Goal: Task Accomplishment & Management: Complete application form

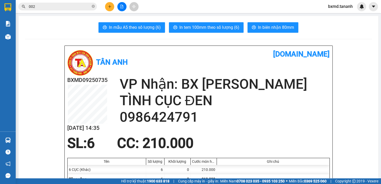
click at [165, 49] on div "Tân Anh" at bounding box center [132, 63] width 131 height 28
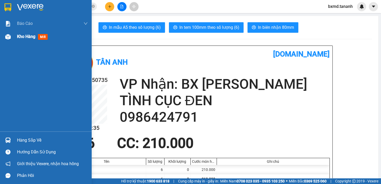
click at [26, 34] on span "Kho hàng" at bounding box center [26, 36] width 18 height 5
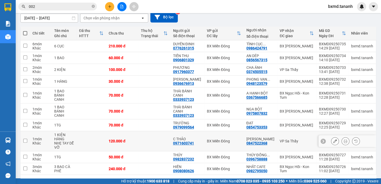
scroll to position [65, 0]
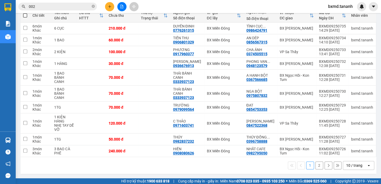
click at [317, 161] on div "1 2 10 / trang open" at bounding box center [199, 165] width 352 height 9
click at [316, 162] on button "2" at bounding box center [320, 166] width 8 height 8
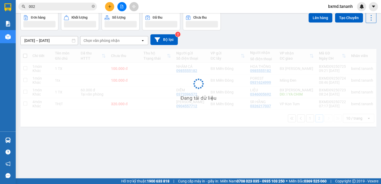
scroll to position [24, 0]
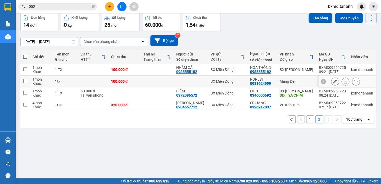
click at [334, 80] on button at bounding box center [335, 81] width 7 height 9
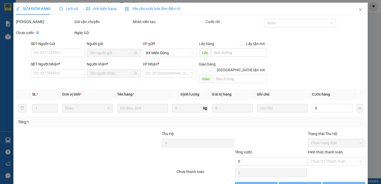
type input "0931624999"
type input "100.000"
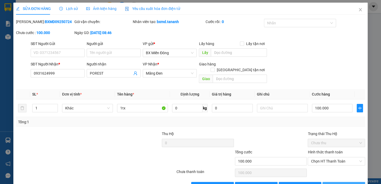
click at [342, 184] on span "[PERSON_NAME] và In" at bounding box center [351, 187] width 37 height 6
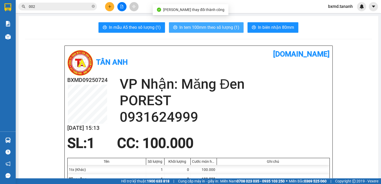
click at [230, 28] on span "In tem 100mm theo số lượng (1)" at bounding box center [210, 27] width 60 height 7
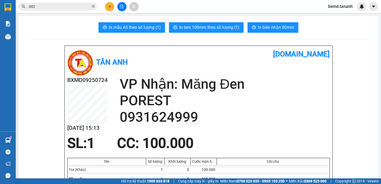
click at [111, 9] on button at bounding box center [109, 6] width 9 height 9
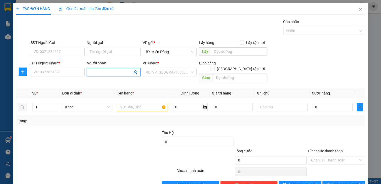
click at [105, 72] on input "Người nhận" at bounding box center [111, 72] width 42 height 6
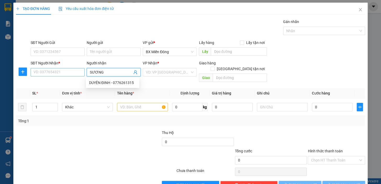
type input "SƯƠNG"
click at [72, 69] on input "SĐT Người Nhận *" at bounding box center [58, 72] width 54 height 8
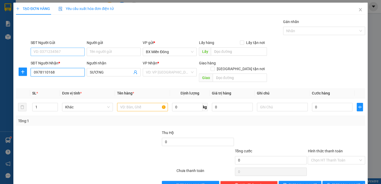
type input "0978110168"
click at [66, 51] on input "SĐT Người Gửi" at bounding box center [58, 52] width 54 height 8
type input "0399031944"
click at [123, 55] on input "Người gửi" at bounding box center [114, 52] width 54 height 8
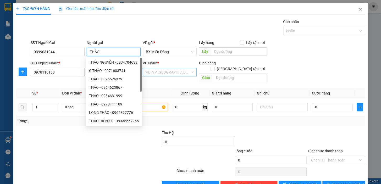
click at [192, 72] on div "VD: VP [GEOGRAPHIC_DATA]" at bounding box center [170, 72] width 54 height 8
type input "THẢO"
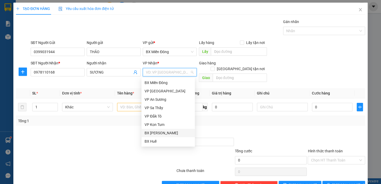
click at [176, 133] on div "BX [PERSON_NAME]" at bounding box center [168, 133] width 47 height 6
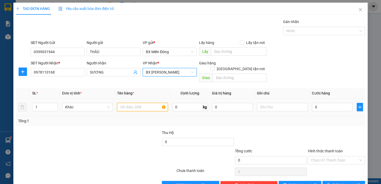
click at [144, 103] on input "text" at bounding box center [142, 107] width 51 height 8
type input "1 TX"
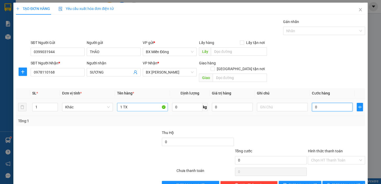
type input "5"
type input "50"
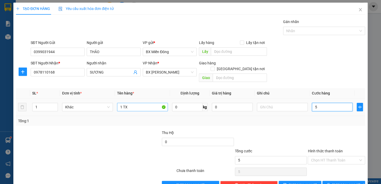
type input "50"
type input "50.000"
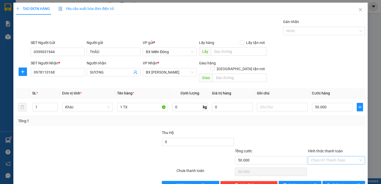
click at [330, 157] on input "Hình thức thanh toán" at bounding box center [334, 161] width 47 height 8
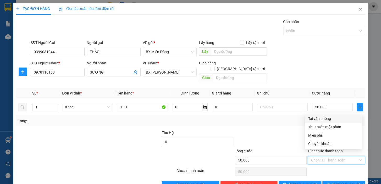
click at [322, 117] on div "Tại văn phòng" at bounding box center [333, 119] width 51 height 6
type input "0"
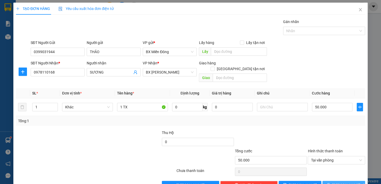
click at [346, 182] on span "[PERSON_NAME] và In" at bounding box center [351, 185] width 37 height 6
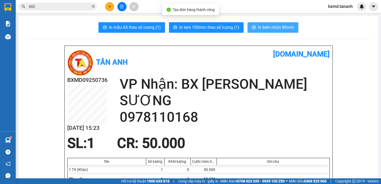
click at [273, 32] on button "In biên nhận 80mm" at bounding box center [273, 27] width 51 height 10
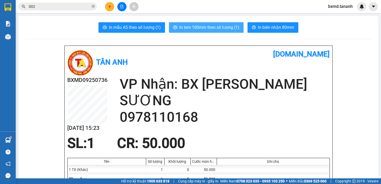
click at [219, 25] on span "In tem 100mm theo số lượng (1)" at bounding box center [210, 27] width 60 height 7
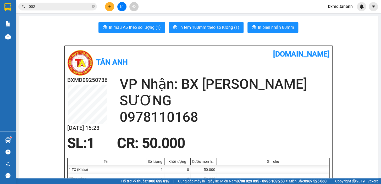
click at [112, 9] on button at bounding box center [109, 6] width 9 height 9
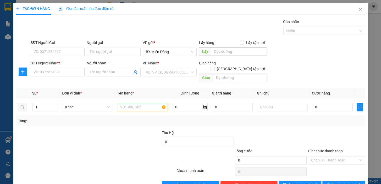
click at [101, 79] on div "Transit Pickup Surcharge Ids Transit Deliver Surcharge Ids Transit Deliver Surc…" at bounding box center [191, 104] width 350 height 171
click at [101, 76] on span at bounding box center [114, 72] width 54 height 8
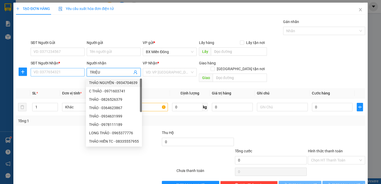
type input "TRIỆU"
click at [67, 70] on input "SĐT Người Nhận *" at bounding box center [58, 72] width 54 height 8
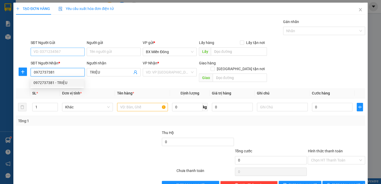
type input "0972737381"
click at [75, 53] on input "SĐT Người Gửi" at bounding box center [58, 52] width 54 height 8
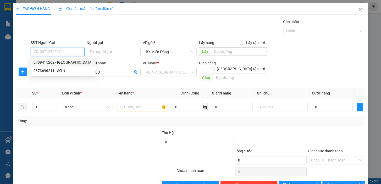
click at [73, 62] on div "0789415262 - [GEOGRAPHIC_DATA]" at bounding box center [63, 63] width 59 height 6
type input "0789415262"
type input "[PERSON_NAME]"
type input "100.000"
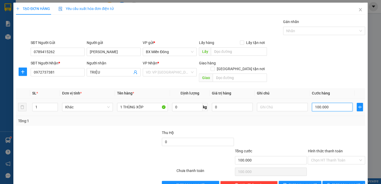
click at [320, 105] on input "100.000" at bounding box center [332, 107] width 41 height 8
type input "6"
type input "60"
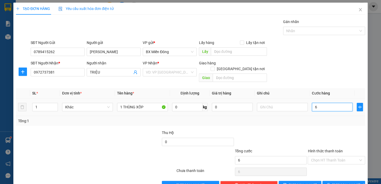
type input "60"
type input "60.000"
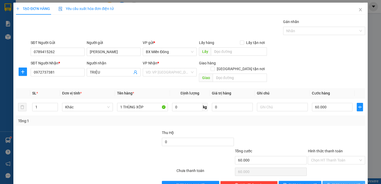
click at [341, 182] on span "[PERSON_NAME] và In" at bounding box center [351, 185] width 37 height 6
click at [341, 184] on span "[PERSON_NAME] và In" at bounding box center [351, 185] width 37 height 6
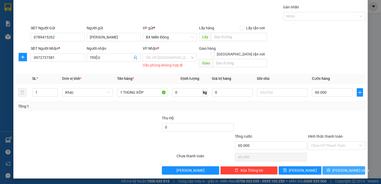
click at [344, 170] on span "[PERSON_NAME] và In" at bounding box center [351, 171] width 37 height 6
click at [160, 56] on input "search" at bounding box center [168, 58] width 44 height 8
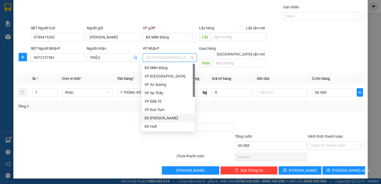
click at [171, 118] on div "BX [PERSON_NAME]" at bounding box center [168, 118] width 47 height 6
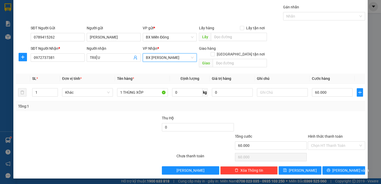
scroll to position [9, 0]
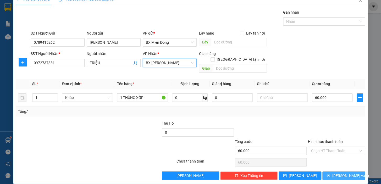
click at [344, 173] on span "[PERSON_NAME] và In" at bounding box center [351, 176] width 37 height 6
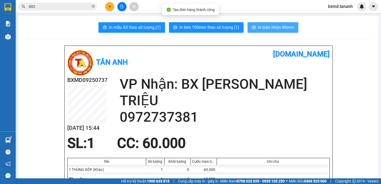
click at [274, 27] on span "In biên nhận 80mm" at bounding box center [276, 27] width 36 height 7
click at [293, 26] on button "In biên nhận 80mm" at bounding box center [273, 27] width 51 height 10
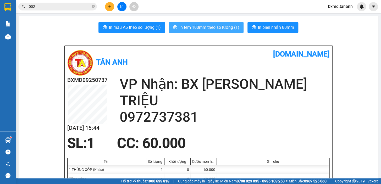
click at [231, 29] on span "In tem 100mm theo số lượng (1)" at bounding box center [210, 27] width 60 height 7
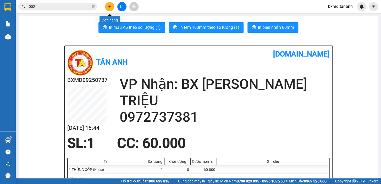
click at [113, 7] on button at bounding box center [109, 6] width 9 height 9
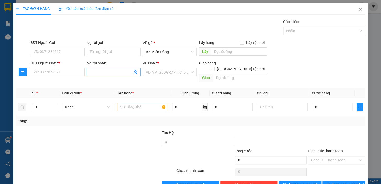
click at [112, 76] on span at bounding box center [114, 72] width 54 height 8
type input "[PERSON_NAME]"
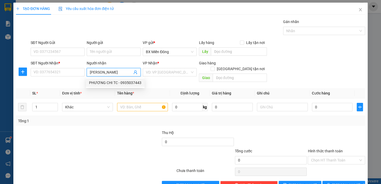
click at [122, 84] on div "PHƯƠNG CHI TC - 0935037443" at bounding box center [115, 83] width 52 height 6
type input "0935037443"
type input "PHƯƠNG CHI TC"
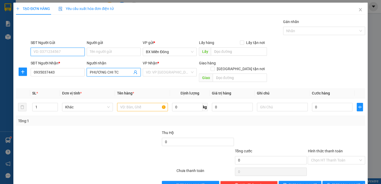
click at [69, 51] on input "SĐT Người Gửi" at bounding box center [58, 52] width 54 height 8
click at [112, 48] on input "Người gửi" at bounding box center [114, 52] width 54 height 8
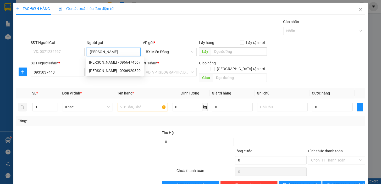
type input "[PERSON_NAME]"
click at [104, 62] on div "[PERSON_NAME] - 0906920820" at bounding box center [115, 63] width 52 height 6
type input "0906920820"
type input "[PERSON_NAME]"
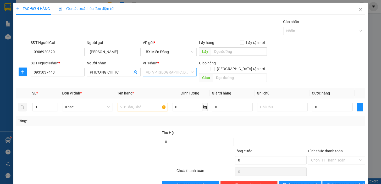
click at [168, 71] on input "search" at bounding box center [168, 72] width 44 height 8
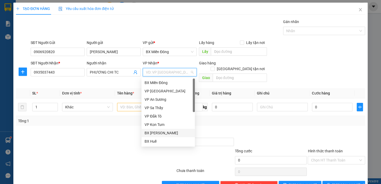
click at [172, 133] on div "BX [PERSON_NAME]" at bounding box center [168, 133] width 47 height 6
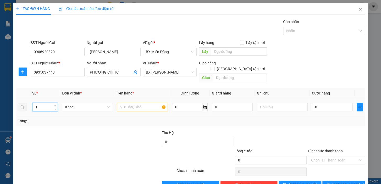
click at [40, 103] on input "1" at bounding box center [45, 107] width 25 height 8
type input "3"
type input "3 KIỆN"
type input "1"
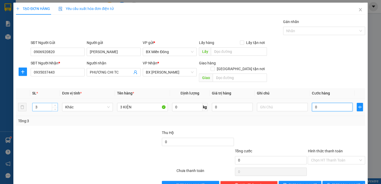
type input "1"
type input "12"
type input "120"
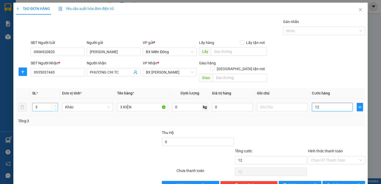
type input "120"
type input "120.000"
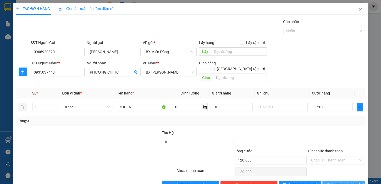
click at [330, 184] on icon "printer" at bounding box center [328, 185] width 3 height 3
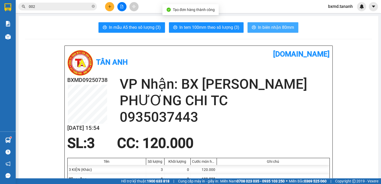
click at [283, 24] on span "In biên nhận 80mm" at bounding box center [276, 27] width 36 height 7
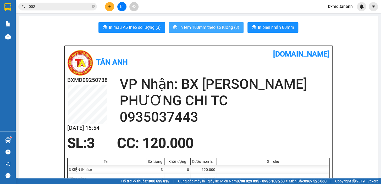
click at [223, 31] on button "In tem 100mm theo số lượng (3)" at bounding box center [206, 27] width 75 height 10
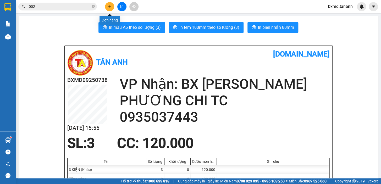
click at [113, 9] on button at bounding box center [109, 6] width 9 height 9
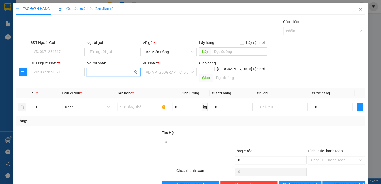
click at [119, 73] on input "Người nhận" at bounding box center [111, 72] width 42 height 6
type input "THIỆN"
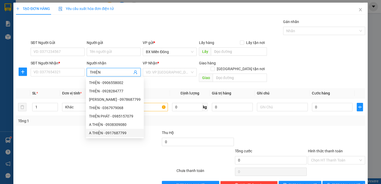
click at [131, 133] on div "A THIỆN - 0917687799" at bounding box center [115, 133] width 52 height 6
type input "0917687799"
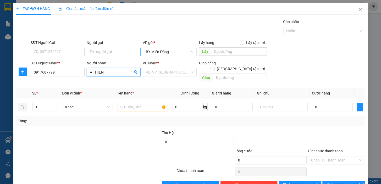
type input "A THIỆN"
click at [107, 49] on input "Người gửi" at bounding box center [114, 52] width 54 height 8
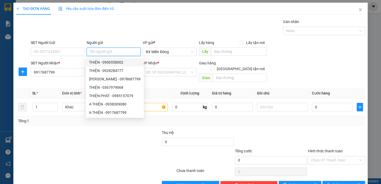
click at [98, 51] on input "Người gửi" at bounding box center [114, 52] width 54 height 8
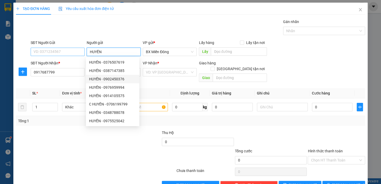
type input "HUYỀN"
click at [54, 50] on input "SĐT Người Gửi" at bounding box center [58, 52] width 54 height 8
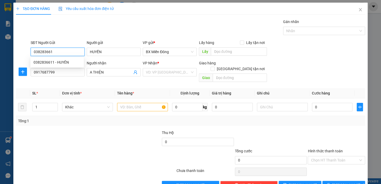
type input "0382836611"
click at [62, 62] on div "0382836611 - HUYÊN" at bounding box center [57, 63] width 47 height 6
type input "HUYÊN"
type input "100.000"
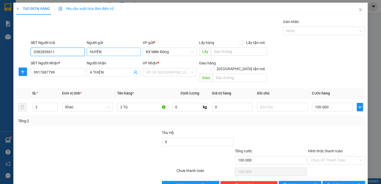
type input "0382836611"
click at [110, 53] on input "HUYÊN" at bounding box center [114, 52] width 54 height 8
type input "H"
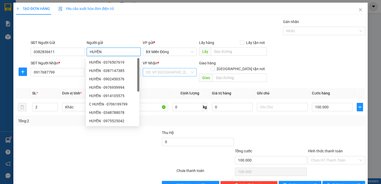
type input "HUYỀN"
drag, startPoint x: 157, startPoint y: 73, endPoint x: 159, endPoint y: 76, distance: 3.9
click at [157, 73] on input "search" at bounding box center [168, 72] width 44 height 8
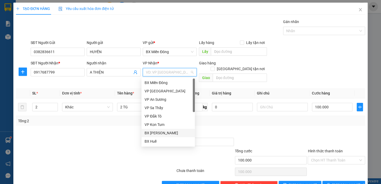
click at [162, 132] on div "BX [PERSON_NAME]" at bounding box center [168, 133] width 47 height 6
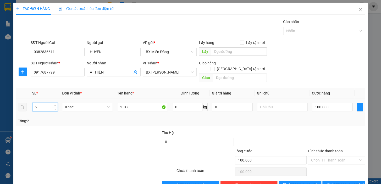
click at [45, 103] on input "2" at bounding box center [45, 107] width 25 height 8
type input "1"
type input "2"
type input "1 TG"
type input "3"
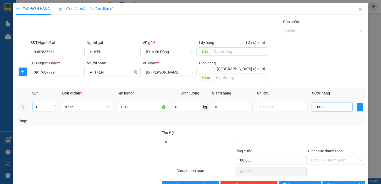
type input "3"
type input "0"
type input "05"
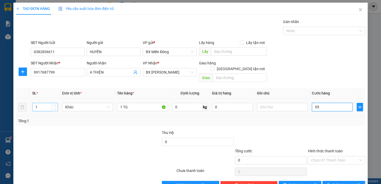
type input "5"
type input "50"
type input "050"
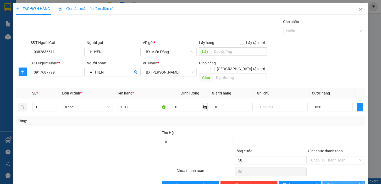
type input "50.000"
click at [343, 182] on span "[PERSON_NAME] và In" at bounding box center [351, 185] width 37 height 6
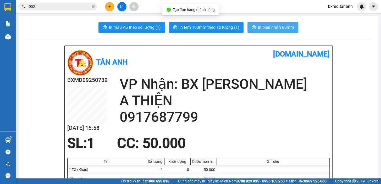
click at [277, 30] on span "In biên nhận 80mm" at bounding box center [276, 27] width 36 height 7
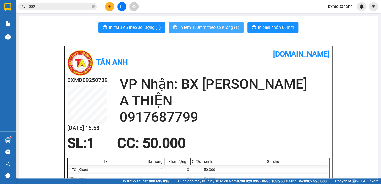
click at [220, 27] on span "In tem 100mm theo số lượng (1)" at bounding box center [210, 27] width 60 height 7
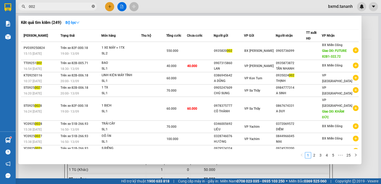
click at [92, 5] on span "002" at bounding box center [57, 7] width 79 height 8
click at [93, 6] on icon "close-circle" at bounding box center [93, 6] width 3 height 3
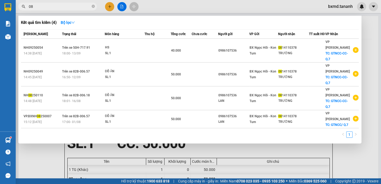
type input "0"
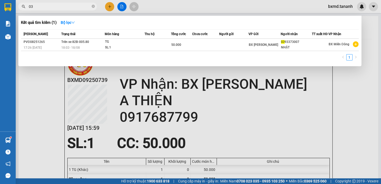
type input "0"
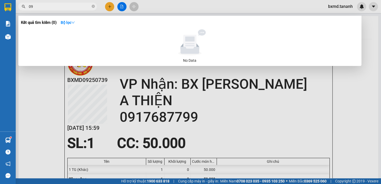
type input "0"
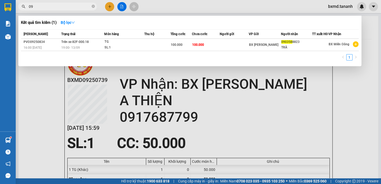
type input "0"
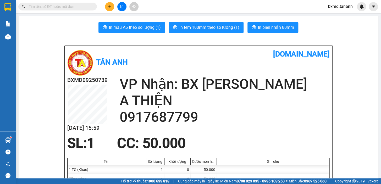
type input "0"
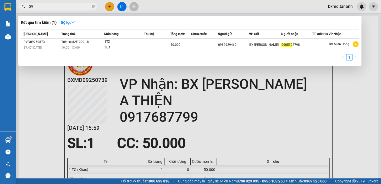
type input "0"
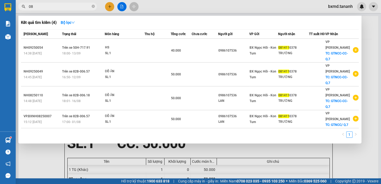
type input "0"
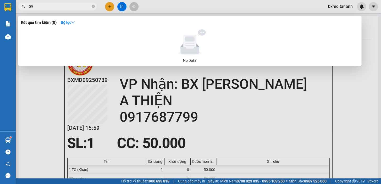
type input "0"
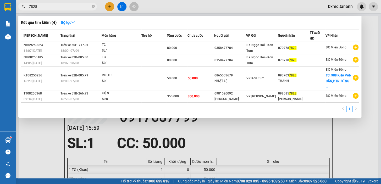
type input "7828"
click at [110, 8] on div at bounding box center [190, 92] width 381 height 184
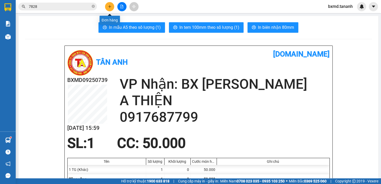
click at [111, 6] on icon "plus" at bounding box center [109, 6] width 3 height 0
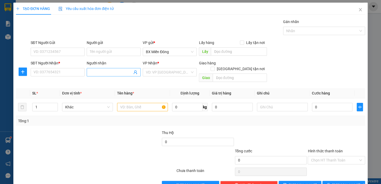
click at [92, 75] on input "Người nhận" at bounding box center [111, 72] width 42 height 6
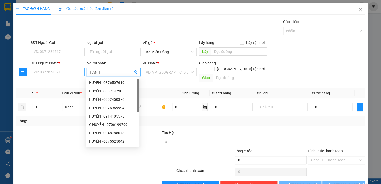
type input "HẠNH"
click at [80, 72] on input "SĐT Người Nhận *" at bounding box center [58, 72] width 54 height 8
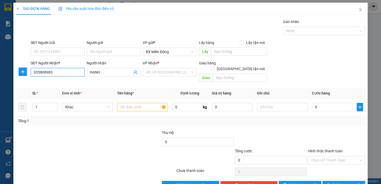
click at [46, 75] on input "035808983" at bounding box center [58, 72] width 54 height 8
click at [46, 74] on input "035808983" at bounding box center [58, 72] width 54 height 8
type input "0358088983"
click at [54, 51] on input "SĐT Người Gửi" at bounding box center [58, 52] width 54 height 8
type input "0869028814"
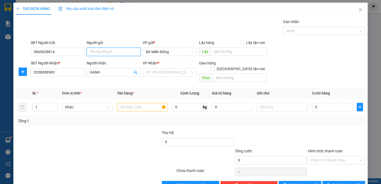
click at [104, 54] on input "Người gửi" at bounding box center [114, 52] width 54 height 8
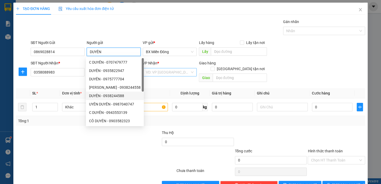
type input "DUYÊN"
click at [175, 71] on input "search" at bounding box center [168, 72] width 44 height 8
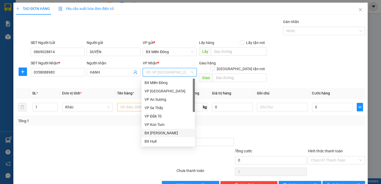
click at [180, 133] on div "BX [PERSON_NAME]" at bounding box center [168, 133] width 47 height 6
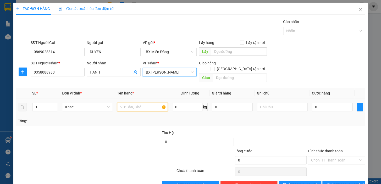
click at [146, 103] on input "text" at bounding box center [142, 107] width 51 height 8
type input "1 CÀ VẸT XE"
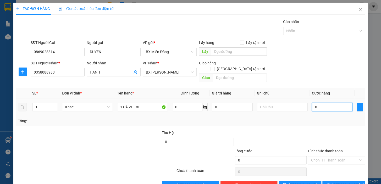
click at [313, 103] on input "0" at bounding box center [332, 107] width 41 height 8
type input "3"
type input "30"
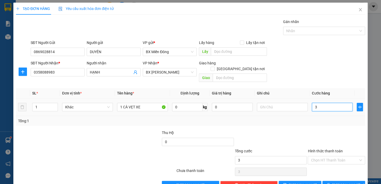
type input "30"
type input "30.000"
click at [323, 157] on input "Hình thức thanh toán" at bounding box center [334, 161] width 47 height 8
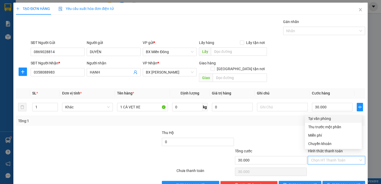
click at [324, 120] on div "Tại văn phòng" at bounding box center [333, 119] width 51 height 6
type input "0"
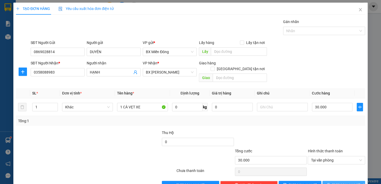
click at [340, 182] on span "[PERSON_NAME] và In" at bounding box center [351, 185] width 37 height 6
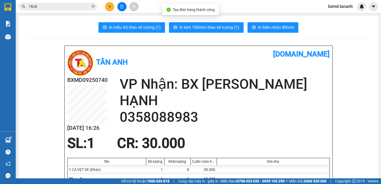
click at [271, 29] on span "In biên nhận 80mm" at bounding box center [276, 27] width 36 height 7
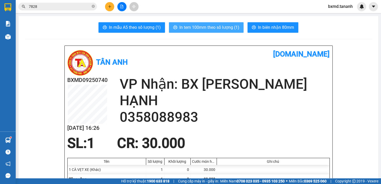
click at [226, 24] on span "In tem 100mm theo số lượng (1)" at bounding box center [210, 27] width 60 height 7
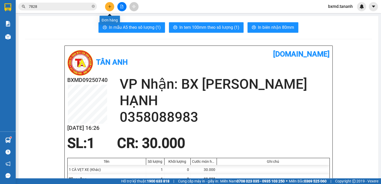
click at [107, 6] on button at bounding box center [109, 6] width 9 height 9
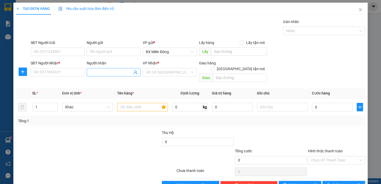
click at [100, 73] on input "Người nhận" at bounding box center [111, 72] width 42 height 6
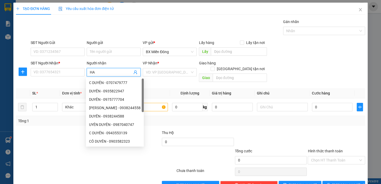
type input "H"
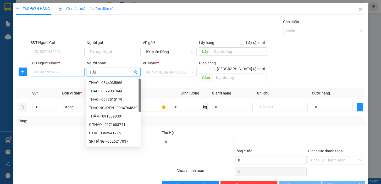
type input "HẢI"
click at [72, 73] on input "SĐT Người Nhận *" at bounding box center [58, 72] width 54 height 8
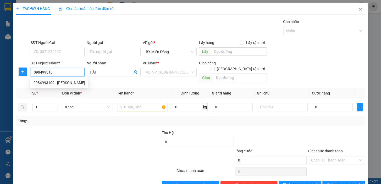
type input "0984993109"
click at [64, 85] on div "0984993109 - [PERSON_NAME]" at bounding box center [60, 83] width 52 height 6
type input "[PERSON_NAME]"
type input "250.000"
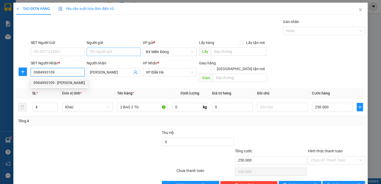
type input "0984993109"
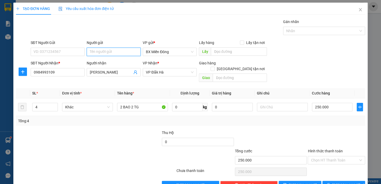
click at [114, 54] on input "Người gửi" at bounding box center [114, 52] width 54 height 8
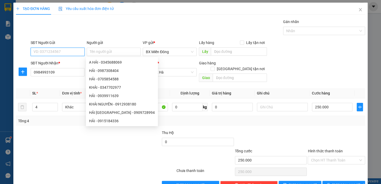
click at [55, 54] on input "SĐT Người Gửi" at bounding box center [58, 52] width 54 height 8
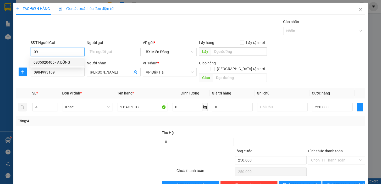
click at [55, 61] on div "0935020405 - A DŨNG" at bounding box center [57, 63] width 47 height 6
type input "0935020405"
type input "A DŨNG"
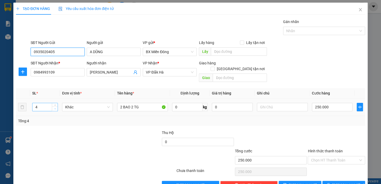
type input "0935020405"
click at [54, 107] on span "down" at bounding box center [54, 108] width 3 height 3
type input "1"
click at [54, 107] on span "down" at bounding box center [54, 108] width 3 height 3
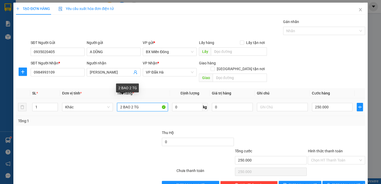
drag, startPoint x: 139, startPoint y: 102, endPoint x: 104, endPoint y: 107, distance: 35.2
click at [104, 107] on tr "1 Khác 2 BAO 2 TG 0 kg 0 250.000" at bounding box center [191, 108] width 350 height 18
type input "1TG"
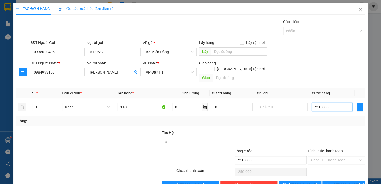
type input "0"
type input "5"
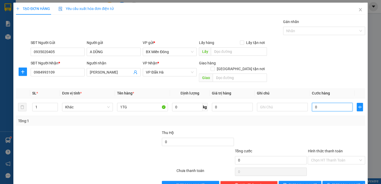
type input "05"
type input "50"
type input "050"
type input "50.000"
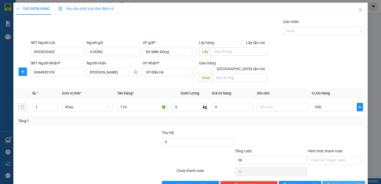
type input "50.000"
click at [348, 182] on span "[PERSON_NAME] và In" at bounding box center [351, 185] width 37 height 6
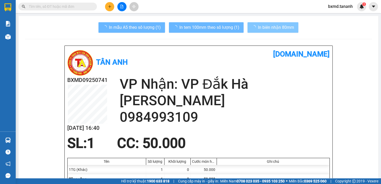
click at [268, 28] on span "In biên nhận 80mm" at bounding box center [276, 27] width 36 height 7
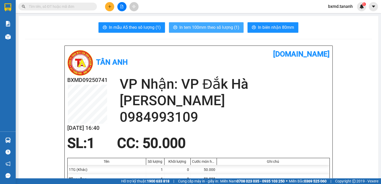
click at [200, 32] on button "In tem 100mm theo số lượng (1)" at bounding box center [206, 27] width 75 height 10
click at [201, 29] on span "In tem 100mm theo số lượng (1)" at bounding box center [210, 27] width 60 height 7
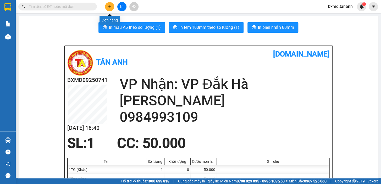
click at [108, 5] on icon "plus" at bounding box center [110, 7] width 4 height 4
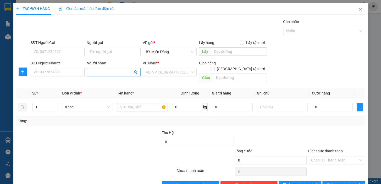
click at [107, 72] on input "Người nhận" at bounding box center [111, 72] width 42 height 6
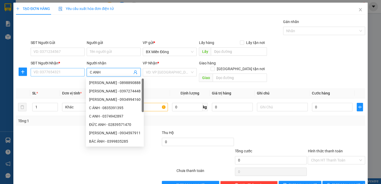
type input "C ANH"
click at [43, 72] on input "SĐT Người Nhận *" at bounding box center [58, 72] width 54 height 8
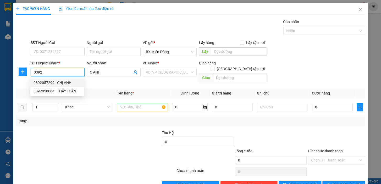
click at [50, 83] on div "0392057299 - CHỊ ANH" at bounding box center [57, 83] width 47 height 6
type input "0392057299"
type input "CHỊ ANH"
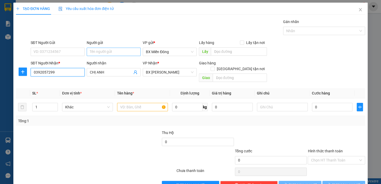
type input "0392057299"
click at [110, 50] on input "Người gửi" at bounding box center [114, 52] width 54 height 8
type input "100.000"
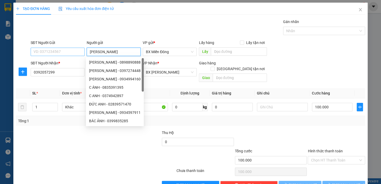
type input "KIM CHI"
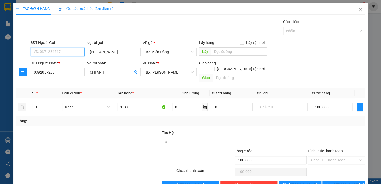
click at [49, 54] on input "SĐT Người Gửi" at bounding box center [58, 52] width 54 height 8
type input "0903349124"
click at [336, 181] on button "[PERSON_NAME] và In" at bounding box center [344, 185] width 43 height 8
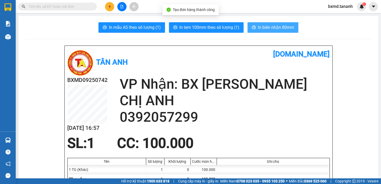
click at [274, 32] on button "In biên nhận 80mm" at bounding box center [273, 27] width 51 height 10
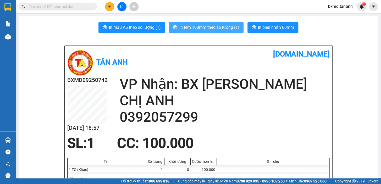
click at [225, 27] on span "In tem 100mm theo số lượng (1)" at bounding box center [210, 27] width 60 height 7
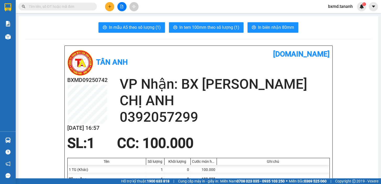
click at [110, 9] on button at bounding box center [109, 6] width 9 height 9
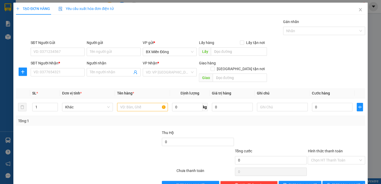
click at [114, 65] on div "Người nhận" at bounding box center [114, 63] width 54 height 6
click at [114, 69] on input "Người nhận" at bounding box center [111, 72] width 42 height 6
click at [114, 72] on input "Người nhận" at bounding box center [111, 72] width 42 height 6
type input "QUỐC ĐĂNG"
click at [78, 71] on input "SĐT Người Nhận *" at bounding box center [58, 72] width 54 height 8
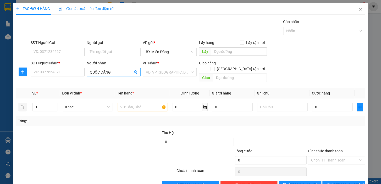
click at [122, 75] on input "QUỐC ĐĂNG" at bounding box center [111, 72] width 42 height 6
click at [123, 82] on div "QUỐC ĐĂNG - 0379350393" at bounding box center [112, 83] width 47 height 6
type input "0379350393"
click at [112, 55] on input "Người gửi" at bounding box center [114, 52] width 54 height 8
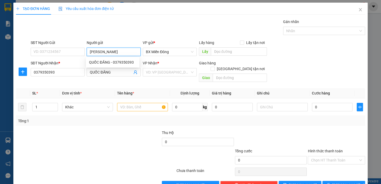
type input "HÀ MY"
click at [114, 69] on div "HÀ MY TC - 0383882882" at bounding box center [112, 71] width 47 height 6
type input "0383882882"
type input "HÀ MY TC"
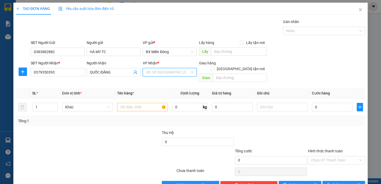
click at [173, 71] on input "search" at bounding box center [168, 72] width 44 height 8
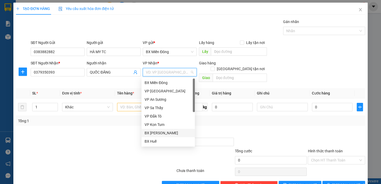
click at [167, 132] on div "BX [PERSON_NAME]" at bounding box center [168, 133] width 47 height 6
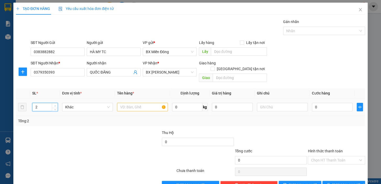
click at [56, 104] on span "up" at bounding box center [54, 105] width 3 height 3
type input "6"
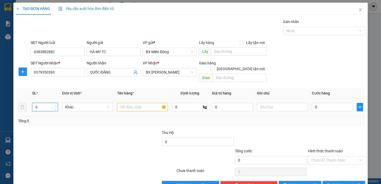
click at [56, 104] on span "up" at bounding box center [54, 105] width 3 height 3
click at [124, 103] on input "text" at bounding box center [142, 107] width 51 height 8
type input "TC"
click at [312, 103] on input "0" at bounding box center [332, 107] width 41 height 8
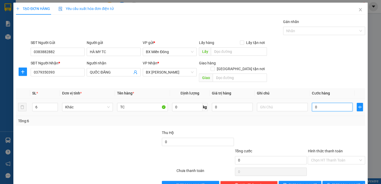
click at [312, 103] on input "0" at bounding box center [332, 107] width 41 height 8
type input "2"
type input "24"
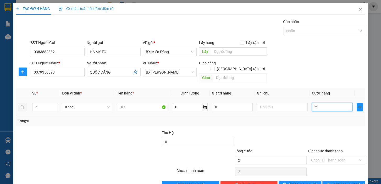
type input "24"
type input "240"
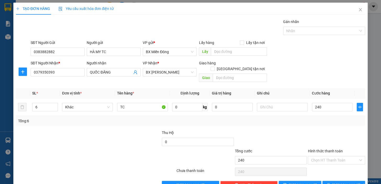
type input "240.000"
click at [355, 181] on button "[PERSON_NAME] và In" at bounding box center [344, 185] width 43 height 8
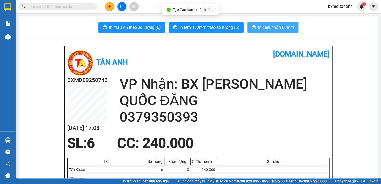
click at [265, 26] on span "In biên nhận 80mm" at bounding box center [276, 27] width 36 height 7
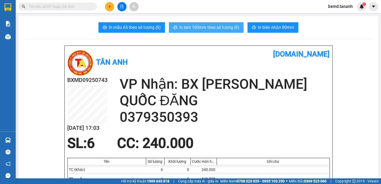
click at [229, 26] on span "In tem 100mm theo số lượng (6)" at bounding box center [210, 27] width 60 height 7
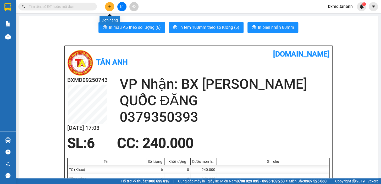
click at [109, 5] on icon "plus" at bounding box center [110, 7] width 4 height 4
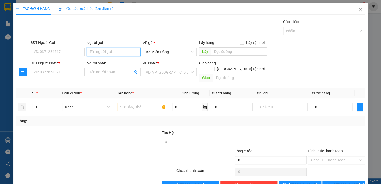
click at [103, 50] on input "Người gửi" at bounding box center [114, 52] width 54 height 8
type input "PHƯƠNG NA"
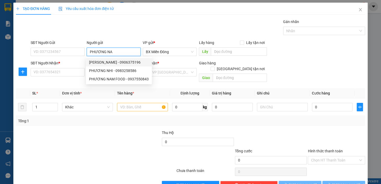
click at [122, 63] on div "PHƯƠNG NAM SƠN - 0906375196" at bounding box center [119, 63] width 60 height 6
type input "0906375196"
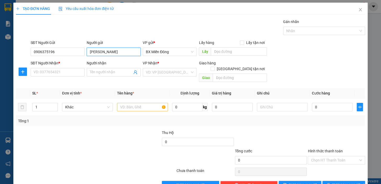
click at [128, 51] on input "PHƯƠNG NAM SƠN" at bounding box center [114, 52] width 54 height 8
type input "PHƯƠNG NAM"
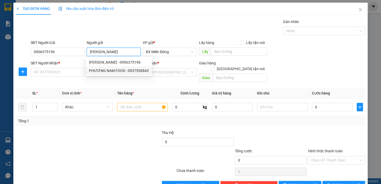
click at [127, 68] on div "PHƯƠNG NAM FOOD - 0937550843" at bounding box center [119, 71] width 60 height 6
type input "0937550843"
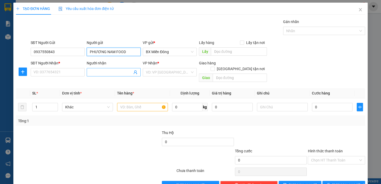
type input "PHƯƠNG NAM FOOD"
click at [94, 71] on input "Người nhận" at bounding box center [111, 72] width 42 height 6
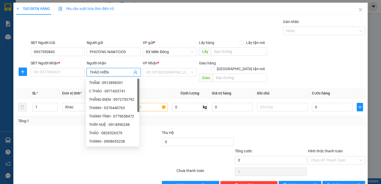
type input "THẢO HIỀN"
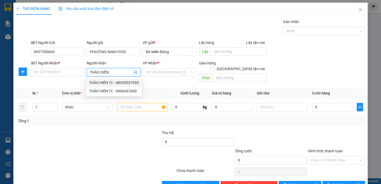
click at [137, 84] on div "THẢO HIỀN TC - 08335557955" at bounding box center [114, 83] width 50 height 6
type input "08335557955"
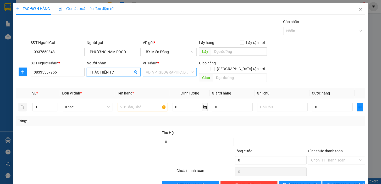
type input "THẢO HIỀN TC"
click at [164, 69] on input "search" at bounding box center [168, 72] width 44 height 8
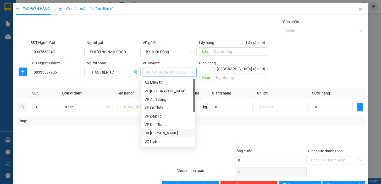
click at [165, 132] on div "BX [PERSON_NAME]" at bounding box center [168, 133] width 47 height 6
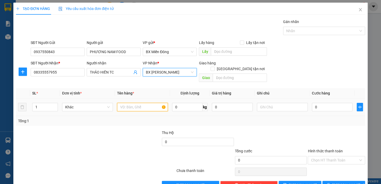
click at [131, 103] on input "text" at bounding box center [142, 107] width 51 height 8
click at [55, 105] on icon "up" at bounding box center [55, 106] width 2 height 2
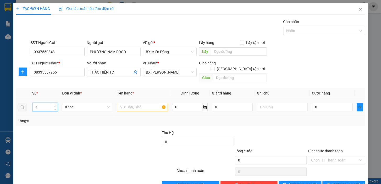
click at [55, 105] on icon "up" at bounding box center [55, 106] width 2 height 2
type input "7"
click at [55, 105] on icon "up" at bounding box center [55, 106] width 2 height 2
click at [119, 105] on input "text" at bounding box center [142, 107] width 51 height 8
type input "TC"
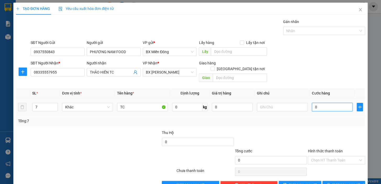
click at [316, 103] on input "0" at bounding box center [332, 107] width 41 height 8
type input "03"
type input "3"
type input "030"
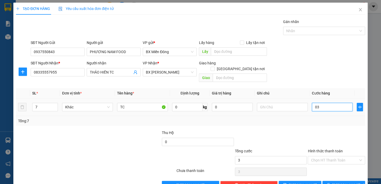
type input "30"
type input "0.300"
type input "300"
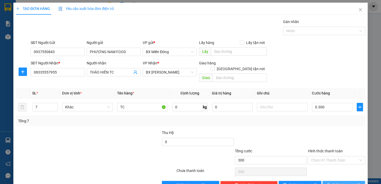
type input "300.000"
click at [338, 182] on span "[PERSON_NAME] và In" at bounding box center [351, 185] width 37 height 6
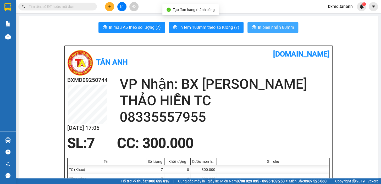
click at [261, 26] on span "In biên nhận 80mm" at bounding box center [276, 27] width 36 height 7
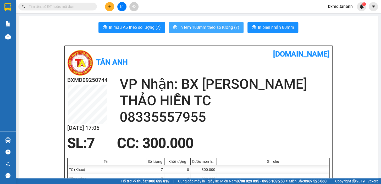
click at [225, 29] on span "In tem 100mm theo số lượng (7)" at bounding box center [210, 27] width 60 height 7
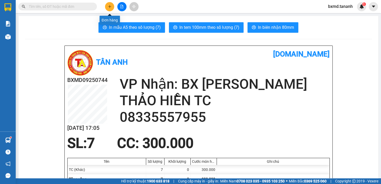
click at [110, 6] on icon "plus" at bounding box center [110, 7] width 4 height 4
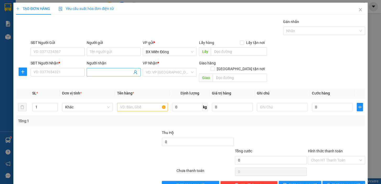
click at [104, 71] on input "Người nhận" at bounding box center [111, 72] width 42 height 6
type input "NGỌC THẢO"
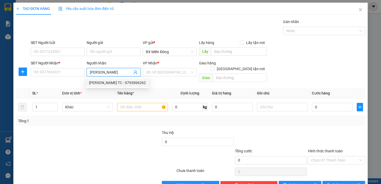
click at [100, 84] on div "NGỌC THẢO TC - 0793066262" at bounding box center [117, 83] width 57 height 6
type input "0793066262"
type input "NGỌC THẢO TC"
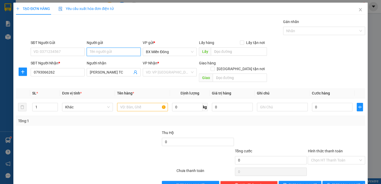
click at [112, 52] on input "Người gửi" at bounding box center [114, 52] width 54 height 8
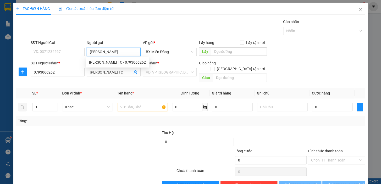
type input "HÀ MY"
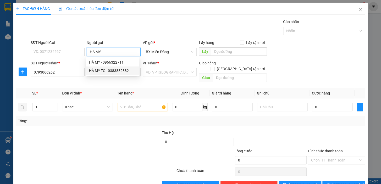
click at [112, 71] on div "HÀ MY TC - 0383882882" at bounding box center [112, 71] width 47 height 6
type input "0383882882"
type input "HÀ MY TC"
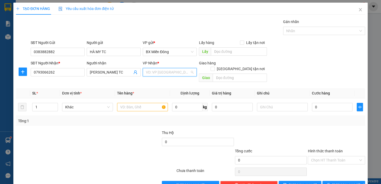
click at [187, 71] on input "search" at bounding box center [168, 72] width 44 height 8
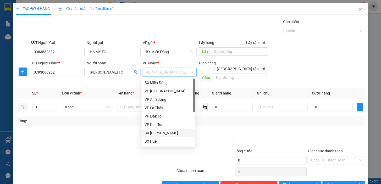
click at [169, 136] on div "BX [PERSON_NAME]" at bounding box center [168, 133] width 47 height 6
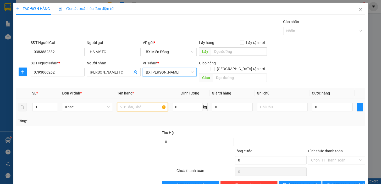
click at [124, 103] on input "text" at bounding box center [142, 107] width 51 height 8
type input "TC"
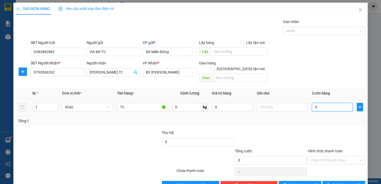
click at [312, 103] on input "0" at bounding box center [332, 107] width 41 height 8
type input "40"
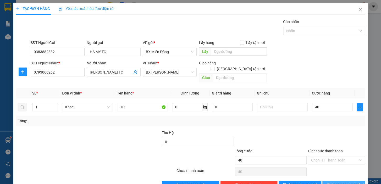
type input "40.000"
click at [337, 182] on span "[PERSON_NAME] và In" at bounding box center [351, 185] width 37 height 6
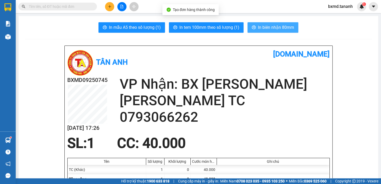
click at [274, 25] on span "In biên nhận 80mm" at bounding box center [276, 27] width 36 height 7
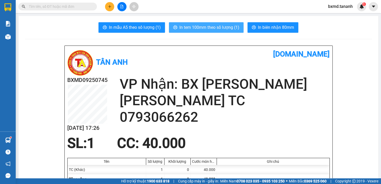
click at [220, 29] on span "In tem 100mm theo số lượng (1)" at bounding box center [210, 27] width 60 height 7
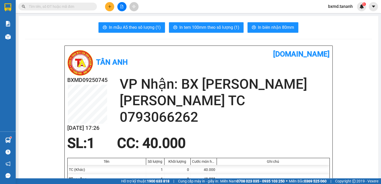
click at [110, 5] on icon "plus" at bounding box center [110, 7] width 4 height 4
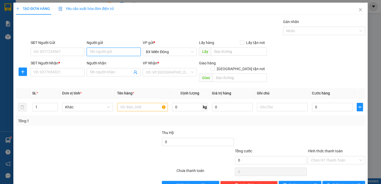
click at [123, 49] on input "Người gửi" at bounding box center [114, 52] width 54 height 8
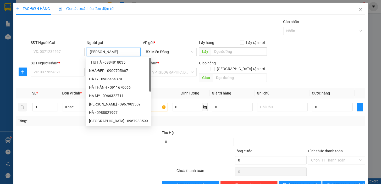
type input "HÀ MY"
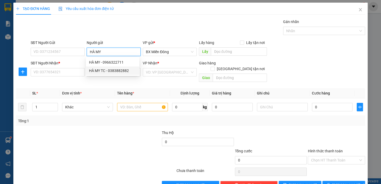
click at [108, 71] on div "HÀ MY TC - 0383882882" at bounding box center [112, 71] width 47 height 6
type input "0383882882"
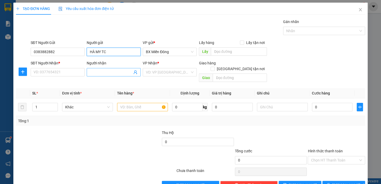
type input "HÀ MY TC"
click at [97, 71] on input "Người nhận" at bounding box center [111, 72] width 42 height 6
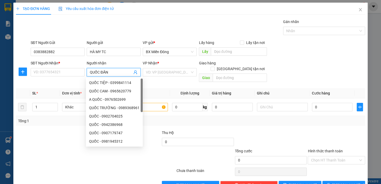
type input "QUỐC ĐĂNG"
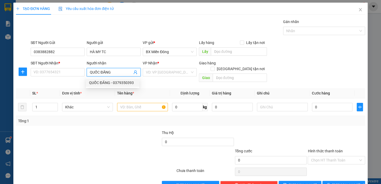
click at [102, 80] on div "QUỐC ĐĂNG - 0379350393" at bounding box center [112, 83] width 47 height 6
type input "0379350393"
click at [191, 71] on div "VD: VP [GEOGRAPHIC_DATA]" at bounding box center [170, 72] width 54 height 8
type input "QUỐC ĐĂNG"
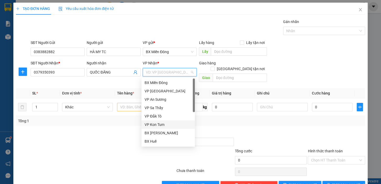
click at [164, 128] on div "VP Kon Tum" at bounding box center [168, 125] width 53 height 8
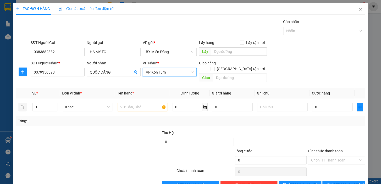
click at [185, 72] on span "VP Kon Tum" at bounding box center [170, 72] width 48 height 8
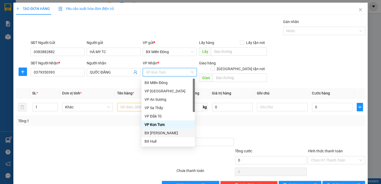
click at [176, 131] on div "BX [PERSON_NAME]" at bounding box center [168, 133] width 47 height 6
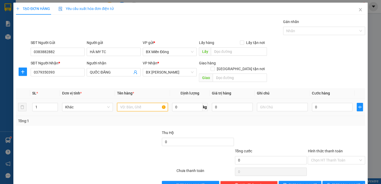
click at [146, 103] on input "text" at bounding box center [142, 107] width 51 height 8
click at [52, 103] on span "Increase Value" at bounding box center [55, 105] width 6 height 5
type input "3"
click at [52, 103] on span "Increase Value" at bounding box center [55, 105] width 6 height 5
click at [123, 103] on input "text" at bounding box center [142, 107] width 51 height 8
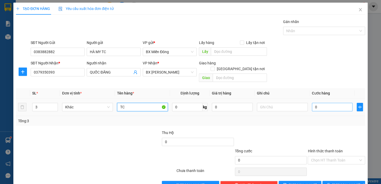
type input "TC"
click at [312, 104] on input "0" at bounding box center [332, 107] width 41 height 8
click at [312, 103] on input "0" at bounding box center [332, 107] width 41 height 8
type input "10"
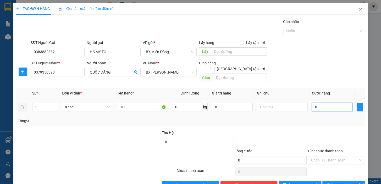
type input "10"
type input "150"
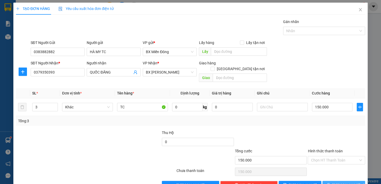
click at [356, 181] on button "[PERSON_NAME] và In" at bounding box center [344, 185] width 43 height 8
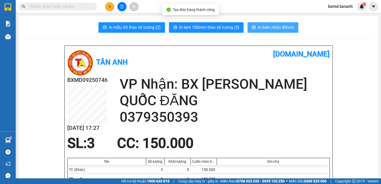
click at [288, 29] on span "In biên nhận 80mm" at bounding box center [276, 27] width 36 height 7
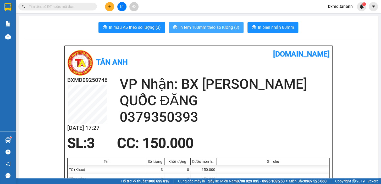
click at [212, 28] on span "In tem 100mm theo số lượng (3)" at bounding box center [210, 27] width 60 height 7
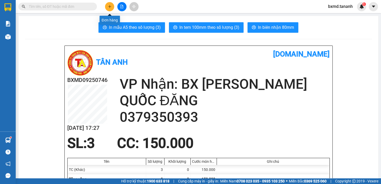
click at [109, 8] on icon "plus" at bounding box center [110, 7] width 4 height 4
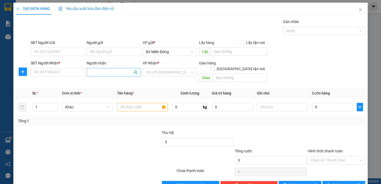
click at [97, 75] on input "Người nhận" at bounding box center [111, 72] width 42 height 6
type input "QUỐC ĐĂNG"
click at [138, 87] on div "QUỐC ĐĂNG - 0379350393" at bounding box center [112, 83] width 53 height 8
type input "0379350393"
type input "QUỐC ĐĂNG"
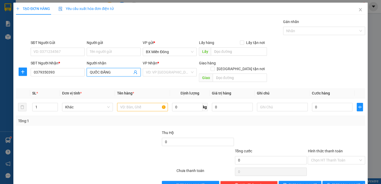
click at [97, 47] on div "Người gửi" at bounding box center [114, 44] width 54 height 8
click at [100, 50] on input "Người gửi" at bounding box center [114, 52] width 54 height 8
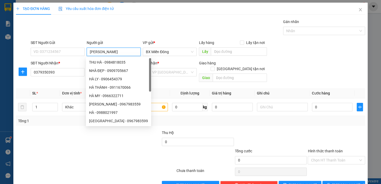
type input "HÀ MY"
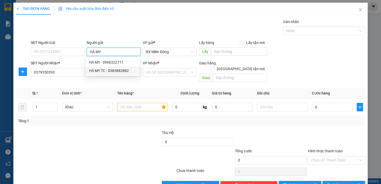
drag, startPoint x: 106, startPoint y: 73, endPoint x: 103, endPoint y: 69, distance: 4.9
click at [106, 74] on div "HÀ MY TC - 0383882882" at bounding box center [112, 71] width 53 height 8
type input "0383882882"
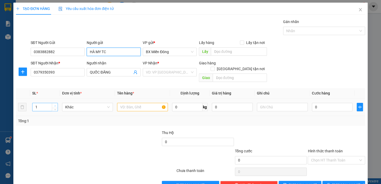
type input "HÀ MY TC"
type input "2"
click at [56, 103] on span "Increase Value" at bounding box center [55, 105] width 6 height 5
click at [120, 103] on input "text" at bounding box center [142, 107] width 51 height 8
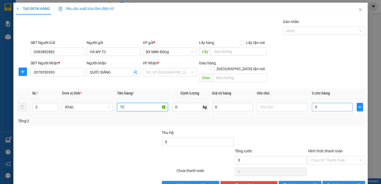
type input "TC"
click at [329, 103] on input "0" at bounding box center [332, 107] width 41 height 8
type input "1"
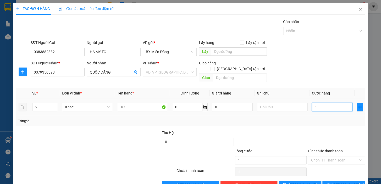
type input "10"
type input "100"
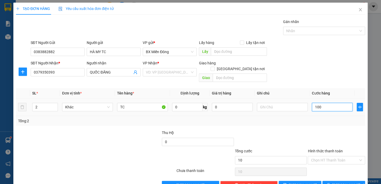
type input "100"
type input "1.000"
type input "100"
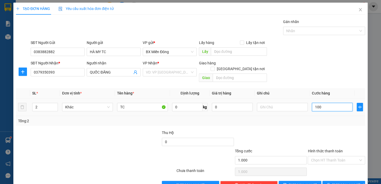
type input "100"
type input "10"
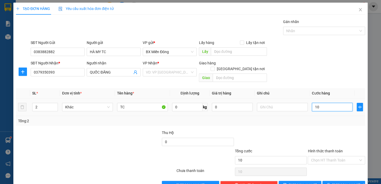
type input "100"
click at [338, 182] on span "[PERSON_NAME] và In" at bounding box center [351, 185] width 37 height 6
click at [182, 71] on input "search" at bounding box center [168, 72] width 44 height 8
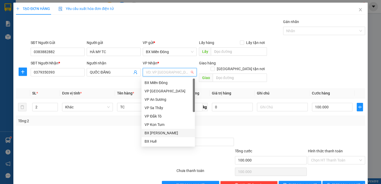
click at [166, 132] on div "BX [PERSON_NAME]" at bounding box center [168, 133] width 47 height 6
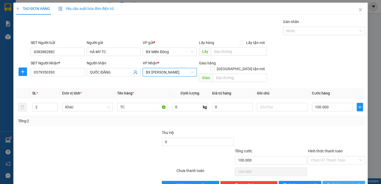
click at [351, 182] on span "[PERSON_NAME] và In" at bounding box center [351, 185] width 37 height 6
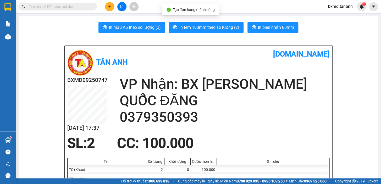
click at [276, 28] on span "In biên nhận 80mm" at bounding box center [276, 27] width 36 height 7
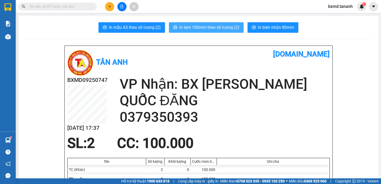
click at [227, 29] on span "In tem 100mm theo số lượng (2)" at bounding box center [210, 27] width 60 height 7
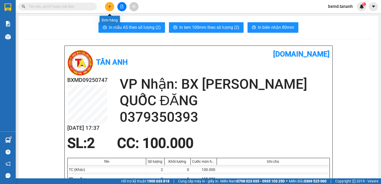
click at [113, 8] on button at bounding box center [109, 6] width 9 height 9
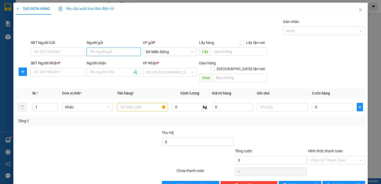
click at [95, 53] on input "Người gửi" at bounding box center [114, 52] width 54 height 8
click at [100, 52] on input "Người gửi" at bounding box center [114, 52] width 54 height 8
click at [91, 82] on div "Transit Pickup Surcharge Ids Transit Deliver Surcharge Ids Transit Deliver Surc…" at bounding box center [191, 104] width 350 height 171
click at [97, 80] on div "Transit Pickup Surcharge Ids Transit Deliver Surcharge Ids Transit Deliver Surc…" at bounding box center [191, 104] width 350 height 171
click at [96, 72] on input "Người nhận" at bounding box center [111, 72] width 42 height 6
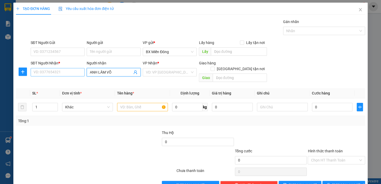
type input "ANH LÂM VÕ"
click at [74, 74] on input "SĐT Người Nhận *" at bounding box center [58, 72] width 54 height 8
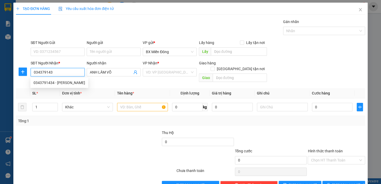
type input "0343791434"
click at [75, 84] on div "0343791434 - LÂM VÕ" at bounding box center [60, 83] width 52 height 6
type input "LÂM VÕ"
type input "50.000"
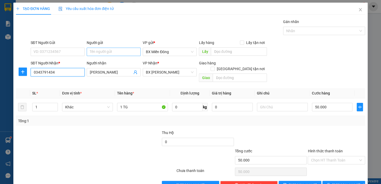
type input "0343791434"
click at [90, 53] on input "Người gửi" at bounding box center [114, 52] width 54 height 8
type input "TRẦN GIA COMPUTER"
click at [84, 53] on div "SĐT Người Gửi VD: 0371234567" at bounding box center [58, 49] width 56 height 18
click at [79, 52] on input "SĐT Người Gửi" at bounding box center [58, 52] width 54 height 8
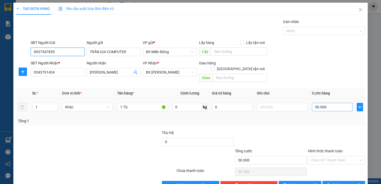
type input "0937547855"
type input "0"
type input "1"
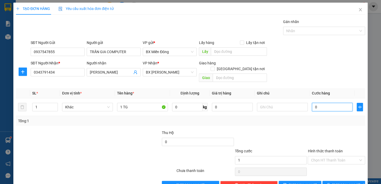
type input "1"
type input "01"
type input "10"
type input "0.100"
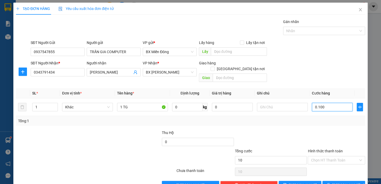
type input "100"
click at [331, 181] on button "[PERSON_NAME] và In" at bounding box center [344, 185] width 43 height 8
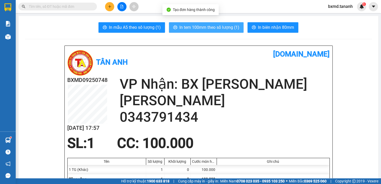
click at [239, 22] on button "In tem 100mm theo số lượng (1)" at bounding box center [206, 27] width 75 height 10
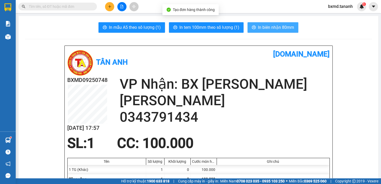
click at [254, 26] on icon "printer" at bounding box center [254, 27] width 4 height 4
click at [264, 25] on span "In biên nhận 80mm" at bounding box center [276, 27] width 36 height 7
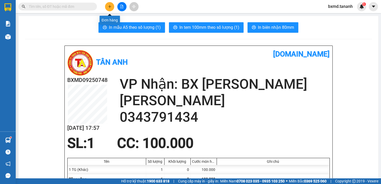
click at [107, 5] on button at bounding box center [109, 6] width 9 height 9
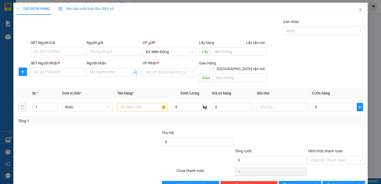
click at [100, 67] on div "Người nhận" at bounding box center [114, 64] width 54 height 8
drag, startPoint x: 103, startPoint y: 68, endPoint x: 106, endPoint y: 69, distance: 2.9
click at [104, 68] on span at bounding box center [114, 72] width 54 height 8
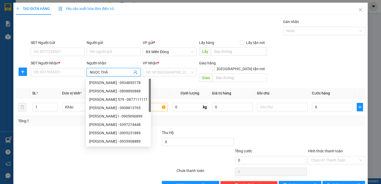
type input "NGỌC THẢO"
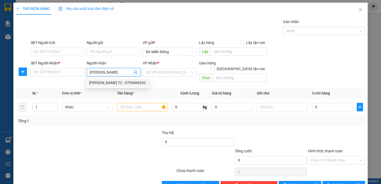
click at [131, 83] on div "NGỌC THẢO TC - 0793066262" at bounding box center [117, 83] width 57 height 6
type input "0793066262"
type input "NGỌC THẢO TC"
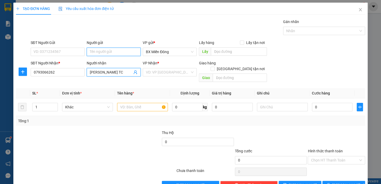
click at [115, 52] on input "Người gửi" at bounding box center [114, 52] width 54 height 8
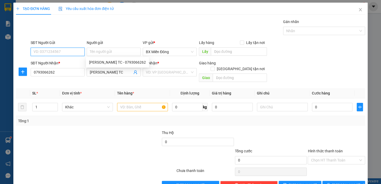
click at [57, 51] on input "SĐT Người Gửi" at bounding box center [58, 52] width 54 height 8
type input "0906835933"
click at [101, 56] on div "Người gửi Tên người gửi" at bounding box center [114, 49] width 54 height 18
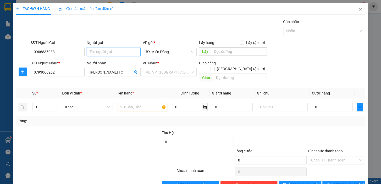
click at [101, 52] on input "Người gửi" at bounding box center [114, 52] width 54 height 8
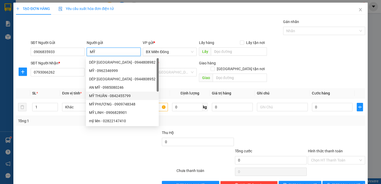
type input "MỸ"
click at [118, 148] on div at bounding box center [147, 157] width 58 height 18
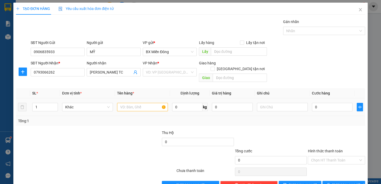
click at [146, 108] on td at bounding box center [142, 108] width 55 height 18
click at [143, 103] on input "text" at bounding box center [142, 107] width 51 height 8
type input "TC"
click at [312, 103] on input "0" at bounding box center [332, 107] width 41 height 8
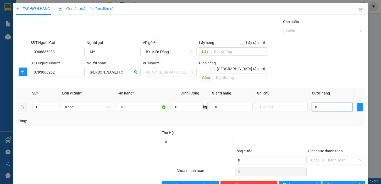
click at [312, 103] on input "0" at bounding box center [332, 107] width 41 height 8
type input "40"
type input "40.000"
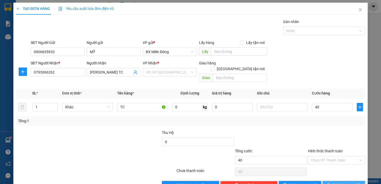
type input "40.000"
click at [339, 182] on span "[PERSON_NAME] và In" at bounding box center [351, 185] width 37 height 6
click at [170, 76] on input "search" at bounding box center [168, 72] width 44 height 8
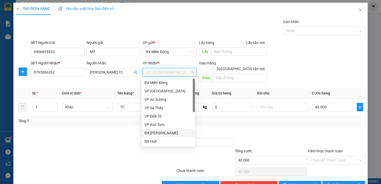
click at [164, 135] on div "BX [PERSON_NAME]" at bounding box center [168, 133] width 47 height 6
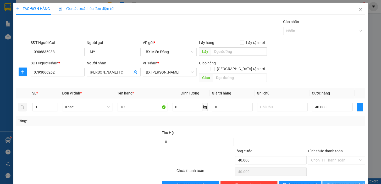
click at [351, 182] on span "[PERSON_NAME] và In" at bounding box center [351, 185] width 37 height 6
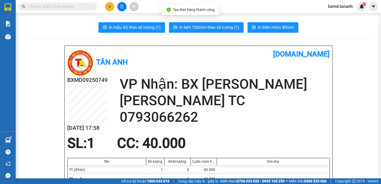
click at [257, 24] on button "In biên nhận 80mm" at bounding box center [273, 27] width 51 height 10
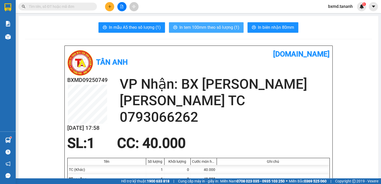
click at [222, 29] on span "In tem 100mm theo số lượng (1)" at bounding box center [210, 27] width 60 height 7
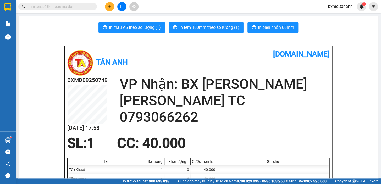
click at [112, 6] on button at bounding box center [109, 6] width 9 height 9
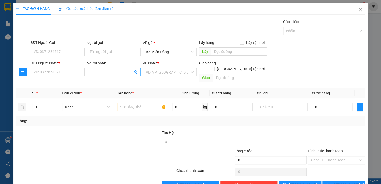
click at [110, 73] on input "Người nhận" at bounding box center [111, 72] width 42 height 6
type input "TƯƠI"
click at [65, 70] on input "SĐT Người Nhận *" at bounding box center [58, 72] width 54 height 8
type input "0668382084"
click at [110, 53] on input "Người gửi" at bounding box center [114, 52] width 54 height 8
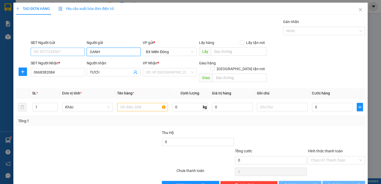
type input "OANH"
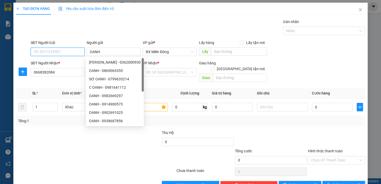
click at [61, 52] on input "SĐT Người Gửi" at bounding box center [58, 52] width 54 height 8
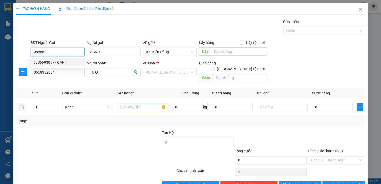
click at [61, 62] on div "0886693097 - OANH" at bounding box center [57, 63] width 47 height 6
type input "0886693097"
type input "40.000"
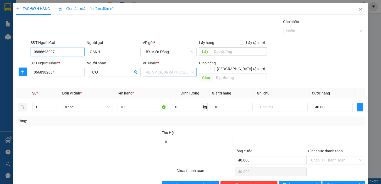
type input "0886693097"
click at [187, 70] on input "search" at bounding box center [168, 72] width 44 height 8
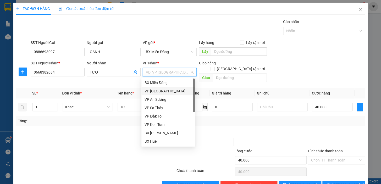
click at [102, 118] on div "Tổng: 1" at bounding box center [83, 121] width 130 height 6
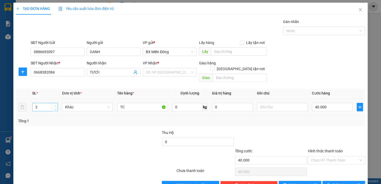
click at [56, 104] on span "up" at bounding box center [54, 105] width 3 height 3
type input "3"
click at [56, 104] on span "up" at bounding box center [54, 105] width 3 height 3
type input "0"
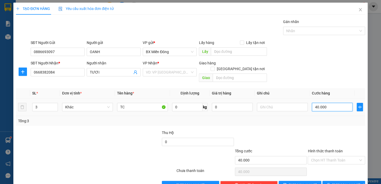
type input "0"
type input "1"
type input "01"
type input "12"
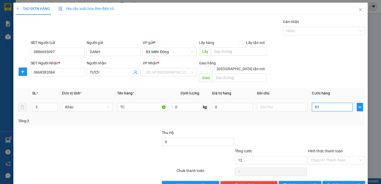
type input "12"
type input "012"
type input "120"
type input "0.120"
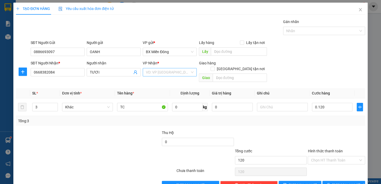
type input "120.000"
click at [173, 74] on input "search" at bounding box center [168, 72] width 44 height 8
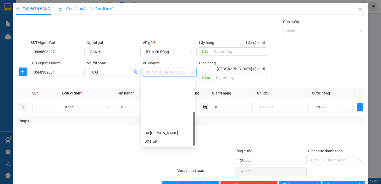
click at [158, 147] on div "VP Kon Rẫy" at bounding box center [168, 150] width 47 height 6
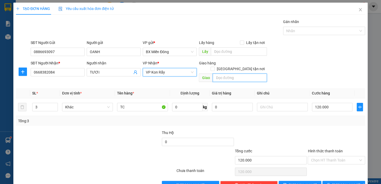
click at [227, 74] on input "text" at bounding box center [240, 78] width 54 height 8
type input "D"
type input "ĐĂK"
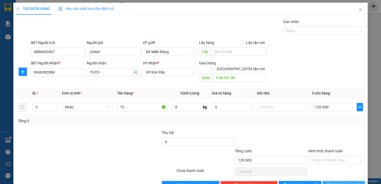
click at [336, 182] on span "[PERSON_NAME] và In" at bounding box center [351, 185] width 37 height 6
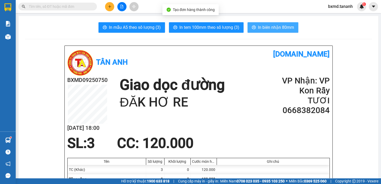
click at [269, 26] on span "In biên nhận 80mm" at bounding box center [276, 27] width 36 height 7
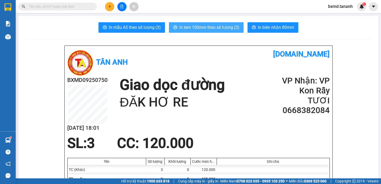
click at [213, 29] on span "In tem 100mm theo số lượng (3)" at bounding box center [210, 27] width 60 height 7
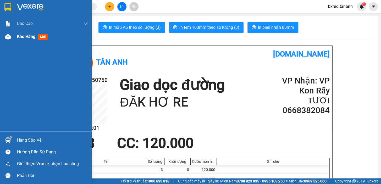
click at [34, 41] on div "Kho hàng mới" at bounding box center [52, 36] width 71 height 13
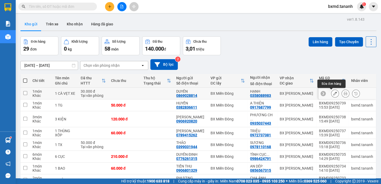
click at [334, 95] on button at bounding box center [335, 93] width 7 height 9
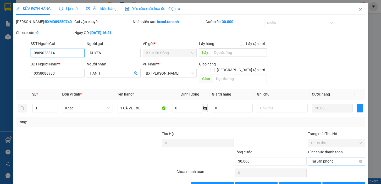
click at [329, 158] on span "Tại văn phòng" at bounding box center [336, 162] width 51 height 8
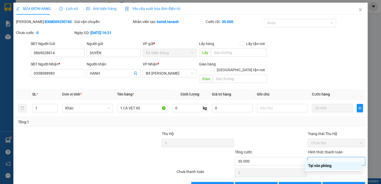
click at [325, 150] on label "Hình thức thanh toán" at bounding box center [325, 152] width 35 height 4
click at [325, 158] on input "Hình thức thanh toán" at bounding box center [334, 162] width 47 height 8
click at [359, 12] on span "Close" at bounding box center [360, 10] width 15 height 15
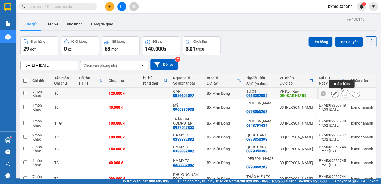
click at [334, 92] on icon at bounding box center [336, 94] width 4 height 4
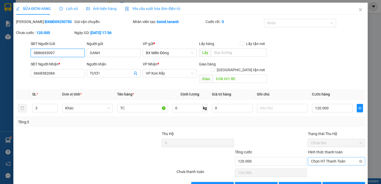
click at [321, 158] on span "Chọn HT Thanh Toán" at bounding box center [336, 162] width 51 height 8
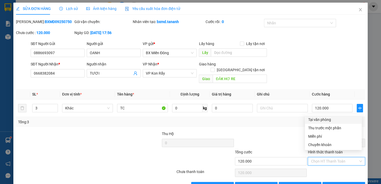
click at [320, 120] on div "Tại văn phòng" at bounding box center [333, 120] width 51 height 6
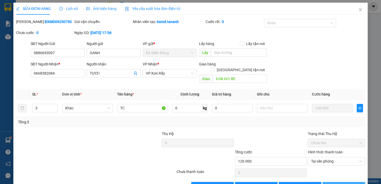
click at [335, 182] on button "[PERSON_NAME] và In" at bounding box center [344, 186] width 43 height 8
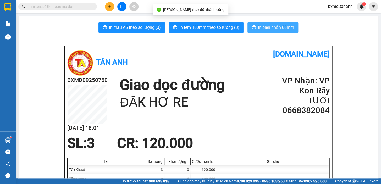
click at [270, 29] on span "In biên nhận 80mm" at bounding box center [276, 27] width 36 height 7
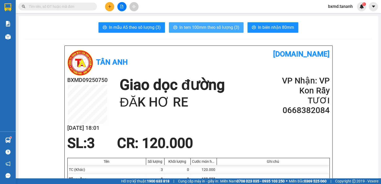
click at [213, 26] on span "In tem 100mm theo số lượng (3)" at bounding box center [210, 27] width 60 height 7
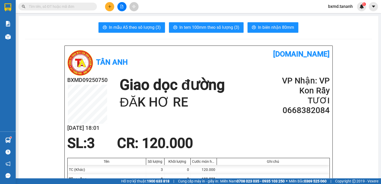
click at [107, 6] on button at bounding box center [109, 6] width 9 height 9
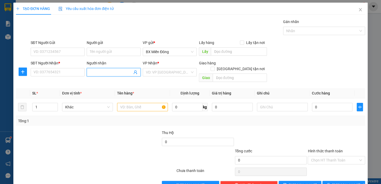
click at [105, 70] on input "Người nhận" at bounding box center [111, 72] width 42 height 6
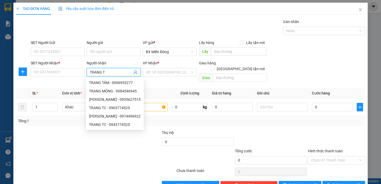
type input "TRANG TC"
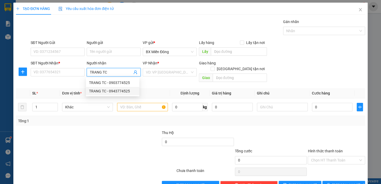
click at [127, 92] on div "TRANG TC - 0943774525" at bounding box center [112, 91] width 47 height 6
type input "0943774525"
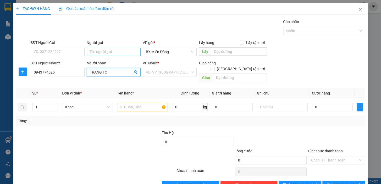
type input "TRANG TC"
click at [100, 52] on input "Người gửi" at bounding box center [114, 52] width 54 height 8
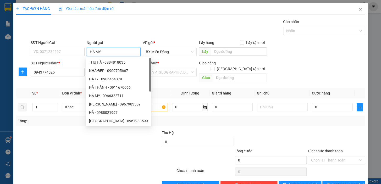
type input "HÀ MY"
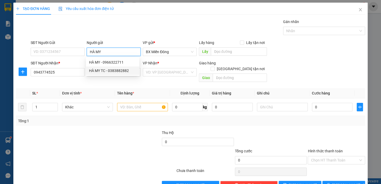
click at [115, 70] on div "HÀ MY TC - 0383882882" at bounding box center [112, 71] width 47 height 6
type input "0383882882"
type input "HÀ MY TC"
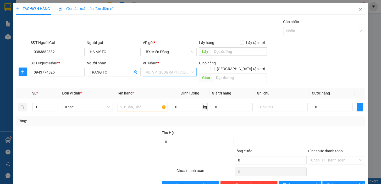
click at [164, 74] on input "search" at bounding box center [168, 72] width 44 height 8
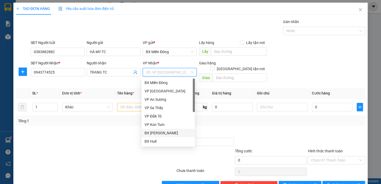
click at [165, 131] on div "BX [PERSON_NAME]" at bounding box center [168, 133] width 47 height 6
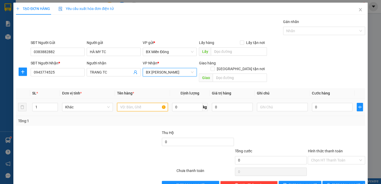
click at [118, 103] on input "text" at bounding box center [142, 107] width 51 height 8
type input "TC"
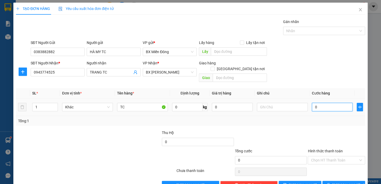
click at [312, 103] on input "0" at bounding box center [332, 107] width 41 height 8
type input "40"
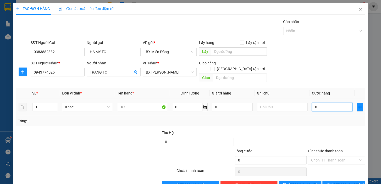
type input "40"
type input "0"
type input "50"
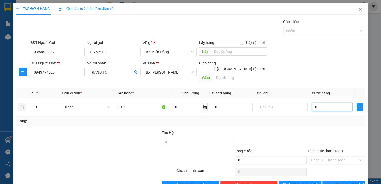
type input "50"
click at [341, 182] on span "[PERSON_NAME] và In" at bounding box center [351, 185] width 37 height 6
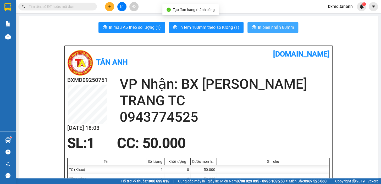
click at [273, 24] on button "In biên nhận 80mm" at bounding box center [273, 27] width 51 height 10
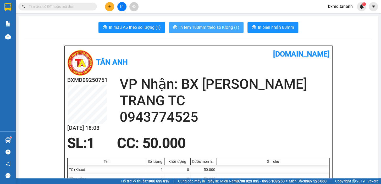
click at [209, 27] on span "In tem 100mm theo số lượng (1)" at bounding box center [210, 27] width 60 height 7
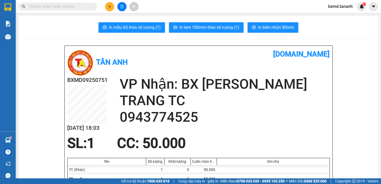
click at [107, 8] on button at bounding box center [109, 6] width 9 height 9
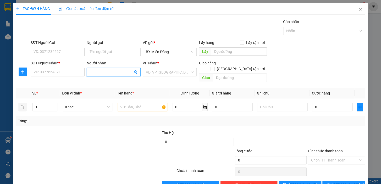
click at [98, 70] on input "Người nhận" at bounding box center [111, 72] width 42 height 6
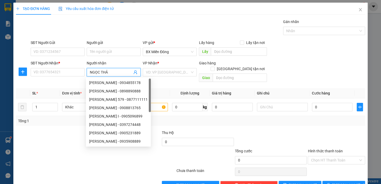
type input "NGỌC THẢO"
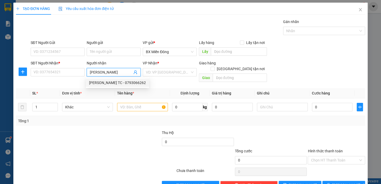
click at [122, 82] on div "NGỌC THẢO TC - 0793066262" at bounding box center [117, 83] width 57 height 6
type input "0793066262"
type input "NGỌC THẢO TC"
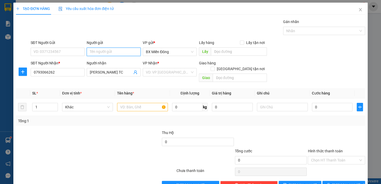
click at [119, 52] on input "Người gửi" at bounding box center [114, 52] width 54 height 8
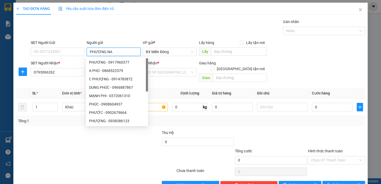
type input "PHƯƠNG NAM"
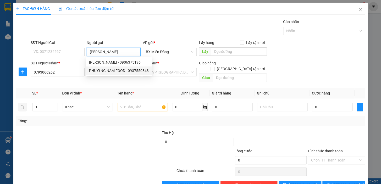
click at [126, 69] on div "PHƯƠNG NAM FOOD - 0937550843" at bounding box center [119, 71] width 60 height 6
type input "0937550843"
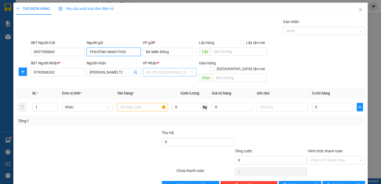
type input "PHƯƠNG NAM FOOD"
click at [173, 72] on input "search" at bounding box center [168, 72] width 44 height 8
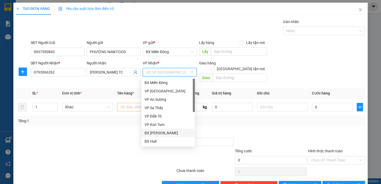
click at [160, 131] on div "BX [PERSON_NAME]" at bounding box center [168, 133] width 47 height 6
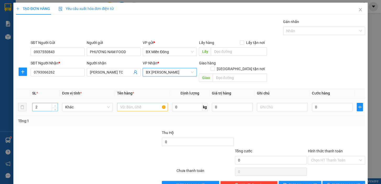
click at [55, 105] on icon "up" at bounding box center [55, 106] width 2 height 2
type input "3"
drag, startPoint x: 54, startPoint y: 103, endPoint x: 63, endPoint y: 105, distance: 8.9
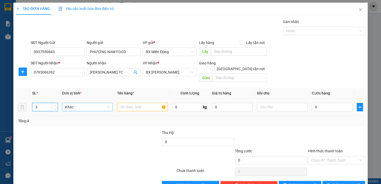
click at [55, 109] on icon "down" at bounding box center [55, 109] width 2 height 1
click at [143, 103] on input "text" at bounding box center [142, 107] width 51 height 8
type input "TC"
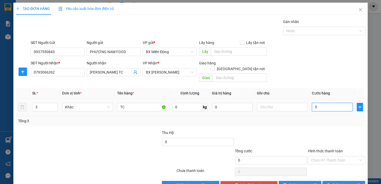
click at [315, 103] on input "0" at bounding box center [332, 107] width 41 height 8
click at [312, 103] on input "0" at bounding box center [332, 107] width 41 height 8
click at [330, 183] on icon "printer" at bounding box center [329, 185] width 4 height 4
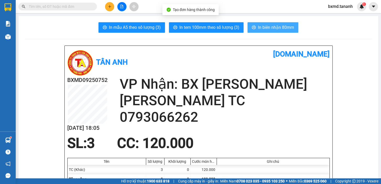
click at [277, 28] on span "In biên nhận 80mm" at bounding box center [276, 27] width 36 height 7
click at [267, 23] on button "In biên nhận 80mm" at bounding box center [273, 27] width 51 height 10
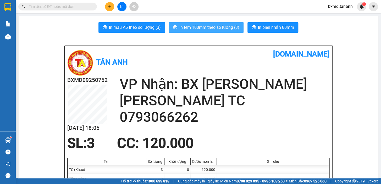
drag, startPoint x: 217, startPoint y: 20, endPoint x: 218, endPoint y: 26, distance: 6.3
click at [218, 26] on span "In tem 100mm theo số lượng (3)" at bounding box center [210, 27] width 60 height 7
